Goal: Task Accomplishment & Management: Use online tool/utility

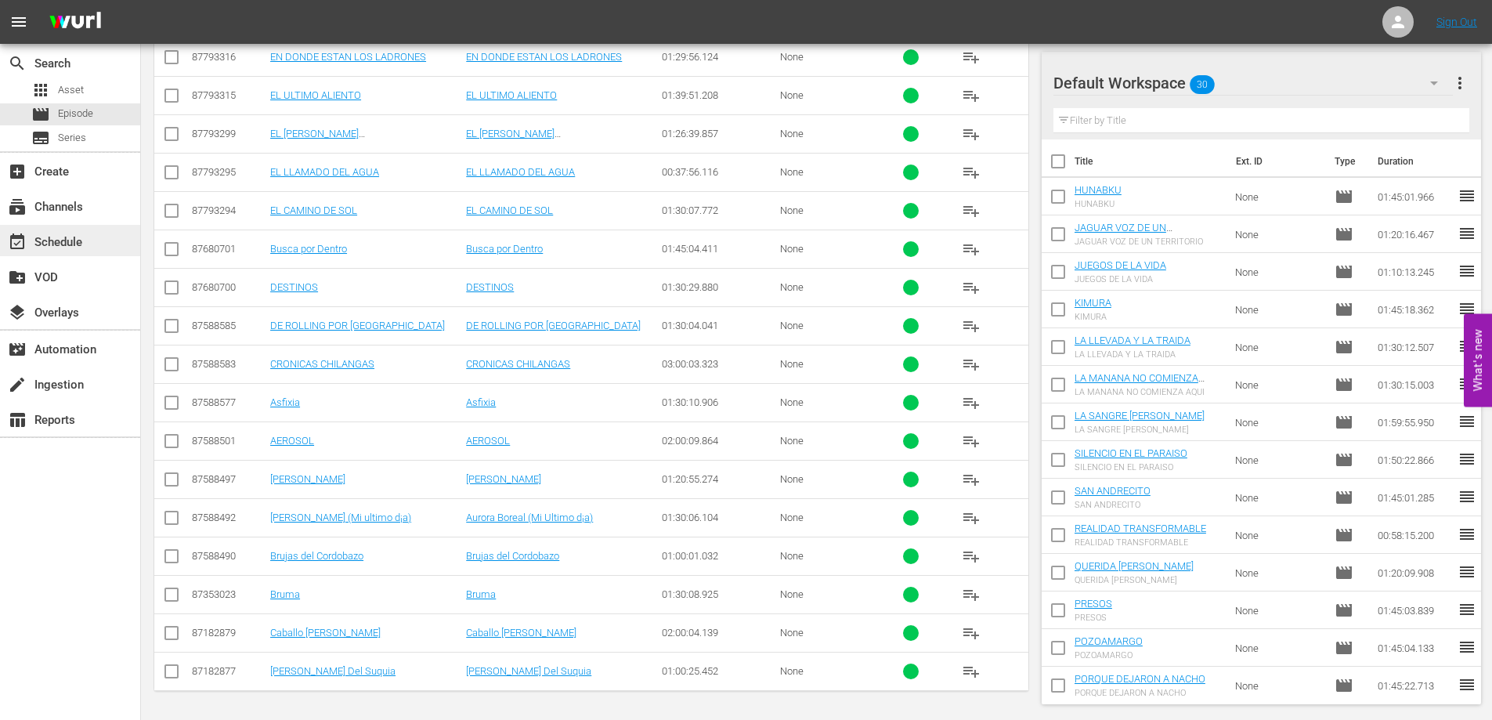
scroll to position [3123, 0]
click at [57, 238] on div "event_available Schedule" at bounding box center [44, 240] width 88 height 14
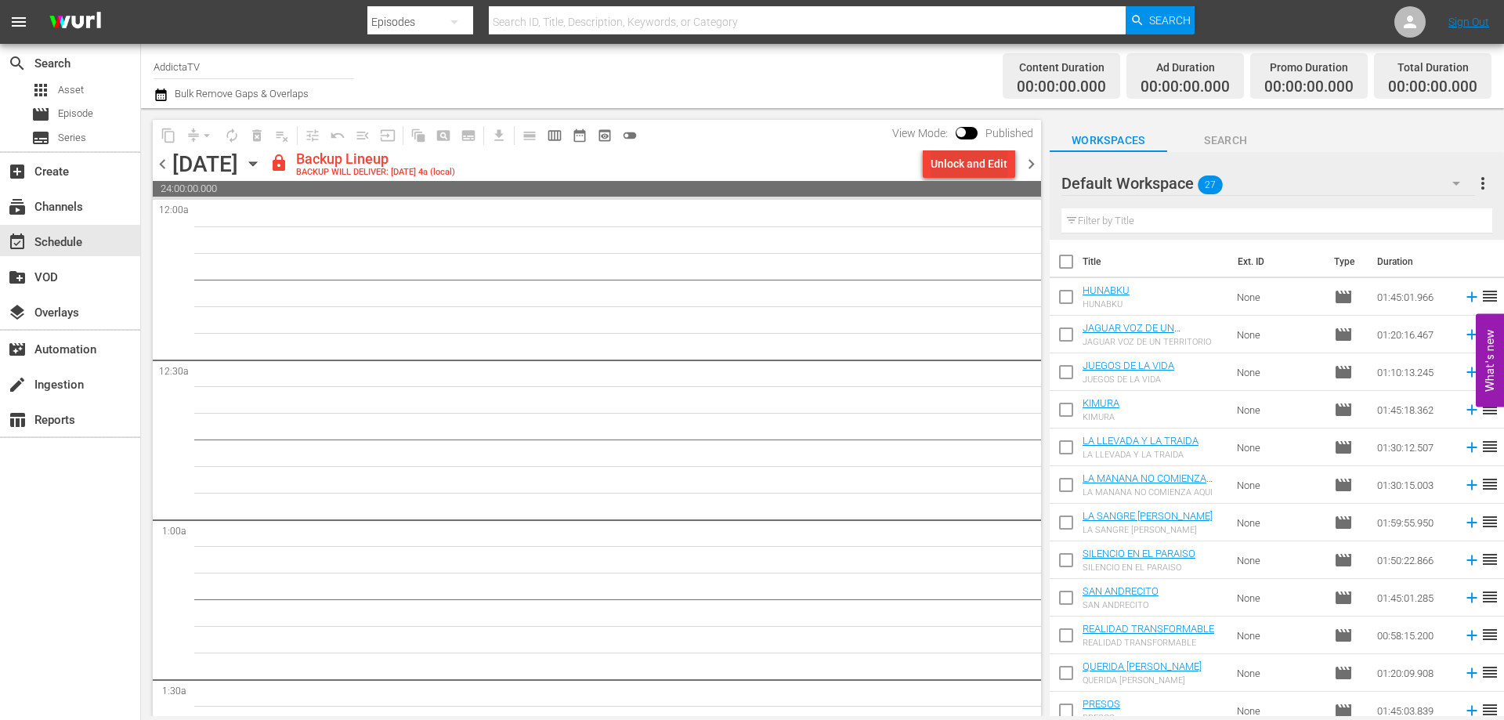
click at [965, 161] on div "Unlock and Edit" at bounding box center [968, 164] width 77 height 28
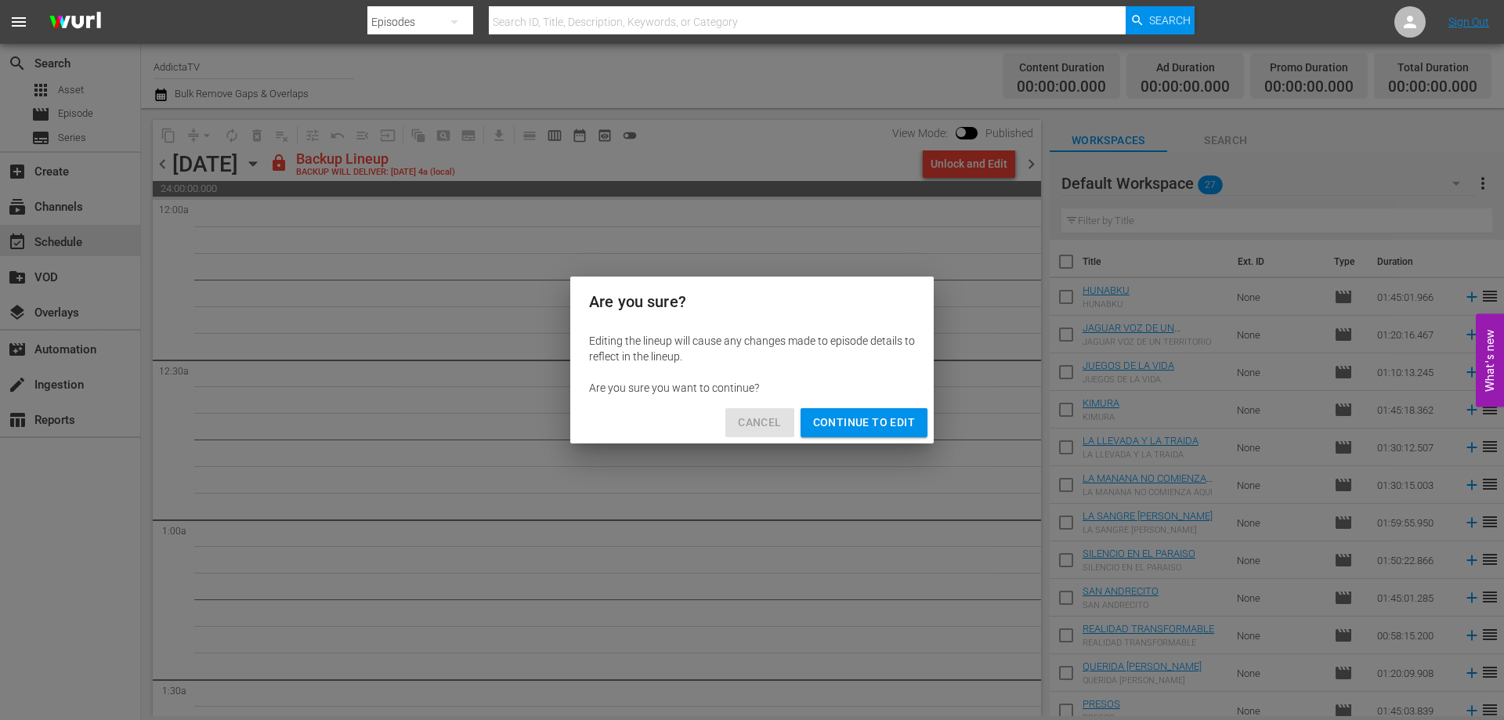
click at [747, 425] on span "Cancel" at bounding box center [759, 423] width 43 height 20
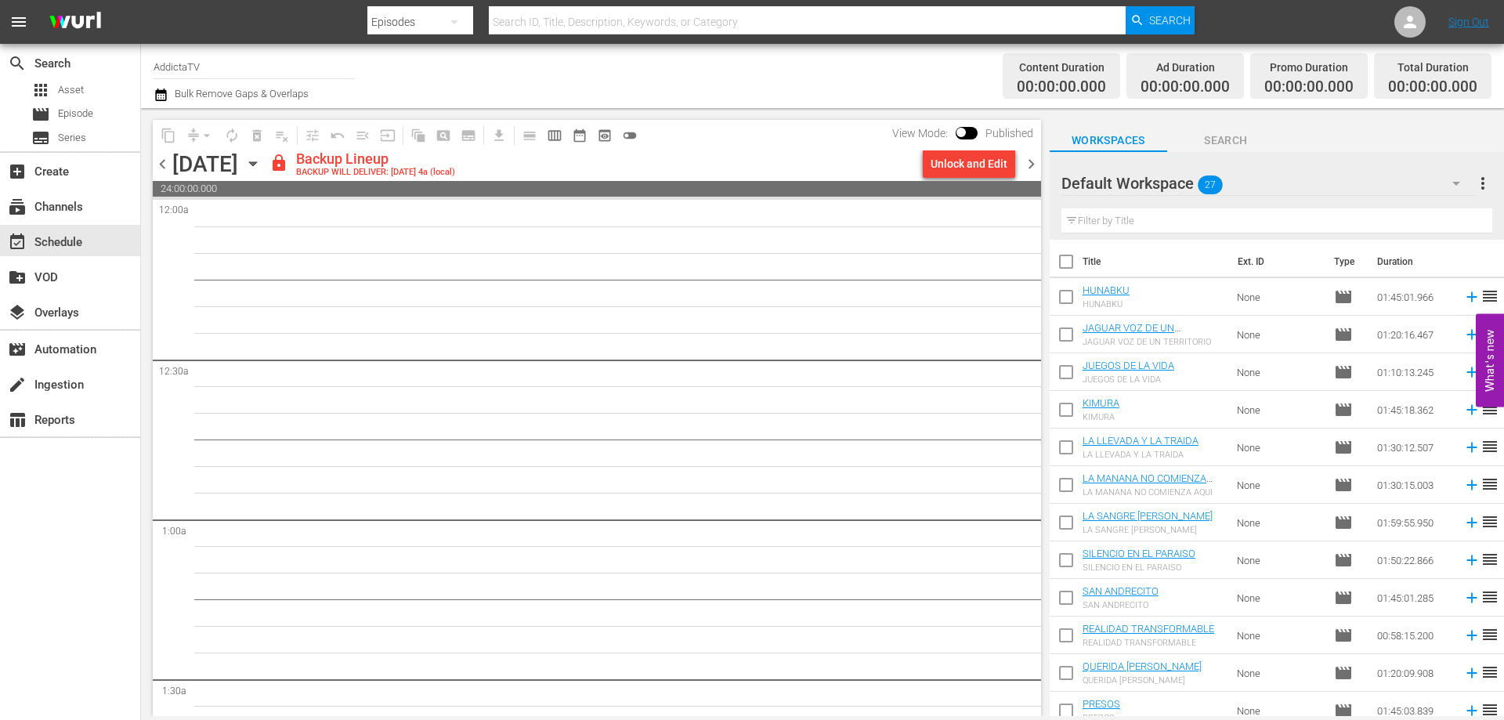
click at [1028, 166] on span "chevron_right" at bounding box center [1031, 164] width 20 height 20
